Goal: Task Accomplishment & Management: Use online tool/utility

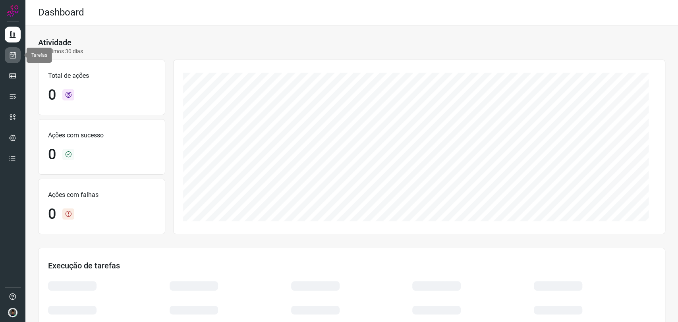
click at [14, 54] on icon at bounding box center [13, 55] width 8 height 8
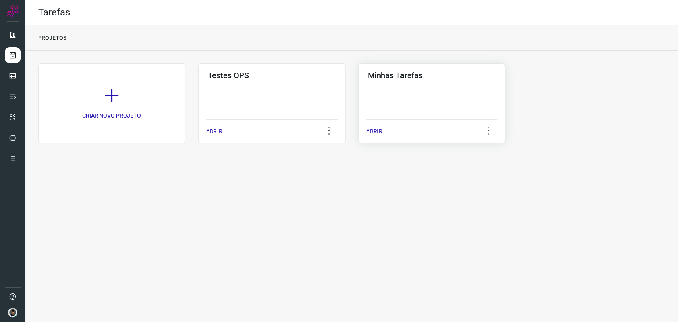
click at [428, 88] on div "Minhas Tarefas ABRIR" at bounding box center [431, 103] width 147 height 80
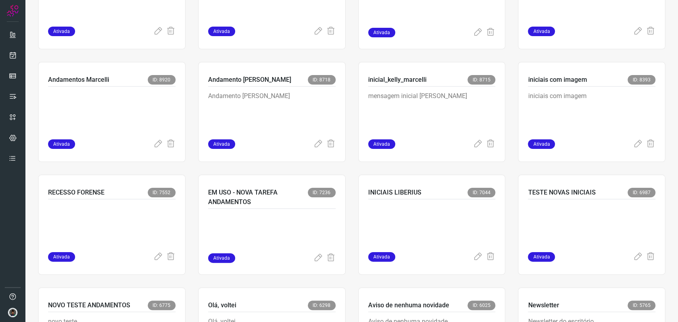
scroll to position [353, 0]
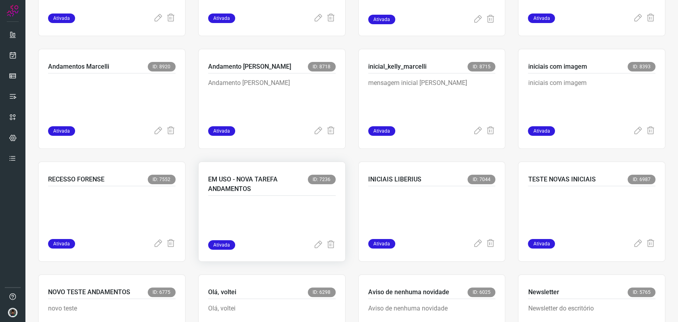
click at [294, 193] on p "EM USO - NOVA TAREFA ANDAMENTOS" at bounding box center [258, 184] width 100 height 19
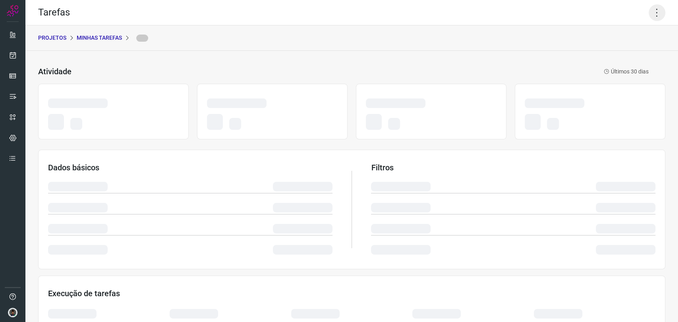
click at [649, 16] on icon at bounding box center [657, 12] width 17 height 17
click at [587, 17] on div "Tarefas" at bounding box center [351, 12] width 653 height 25
click at [652, 16] on icon at bounding box center [657, 12] width 17 height 17
click at [649, 9] on icon at bounding box center [657, 12] width 17 height 17
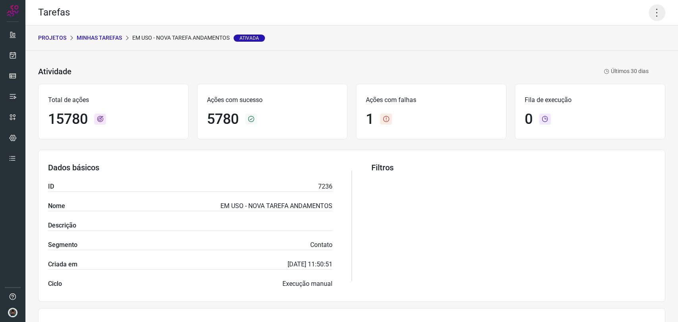
click at [649, 20] on icon at bounding box center [657, 12] width 17 height 17
click at [606, 46] on li "Executar" at bounding box center [622, 52] width 72 height 13
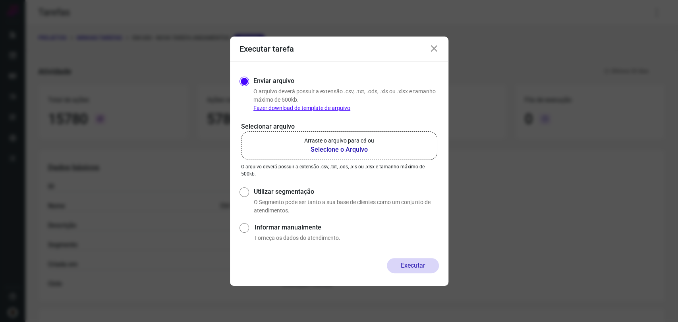
click at [599, 52] on div "Executar tarefa Enviar arquivo O arquivo deverá possuir a extensão .csv, .txt, …" at bounding box center [339, 161] width 678 height 322
click at [374, 147] on label "Arraste o arquivo para cá ou Selecione o Arquivo" at bounding box center [339, 146] width 196 height 29
click at [0, 0] on input "Arraste o arquivo para cá ou Selecione o Arquivo" at bounding box center [0, 0] width 0 height 0
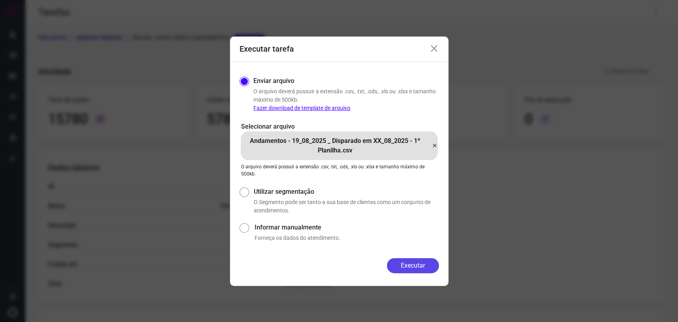
click at [423, 265] on button "Executar" at bounding box center [413, 265] width 52 height 15
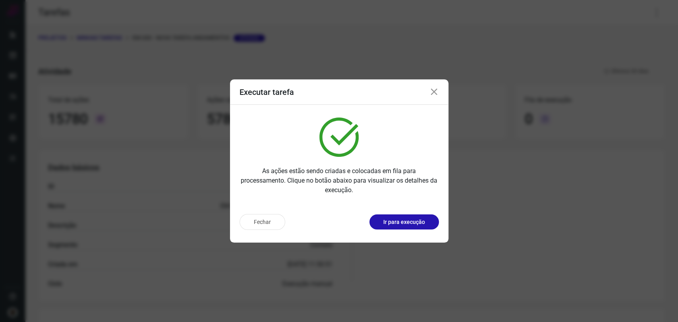
click at [433, 93] on icon at bounding box center [435, 92] width 10 height 10
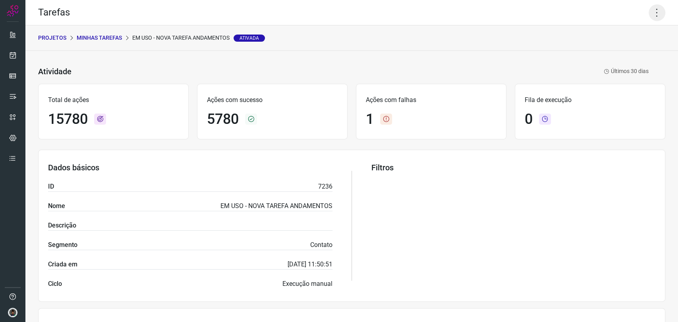
drag, startPoint x: 649, startPoint y: 14, endPoint x: 613, endPoint y: 55, distance: 54.9
click at [649, 14] on icon at bounding box center [657, 12] width 17 height 17
click at [613, 53] on li "Executar" at bounding box center [622, 52] width 72 height 13
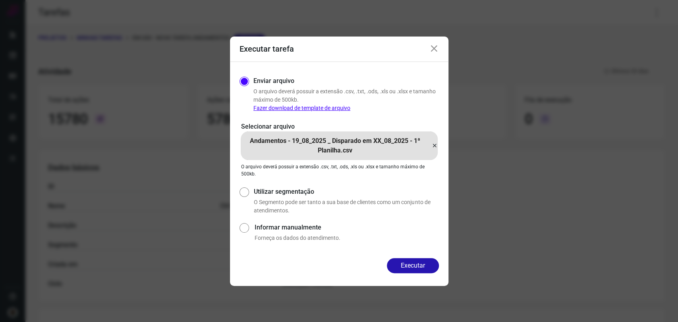
click at [434, 143] on icon at bounding box center [435, 146] width 6 height 10
click at [0, 0] on input "Andamentos - 19_08_2025 _ Disparado em XX_08_2025 - 1ª Planilha.csv" at bounding box center [0, 0] width 0 height 0
click at [415, 262] on button "Executar" at bounding box center [413, 265] width 52 height 15
